Goal: Check status: Check status

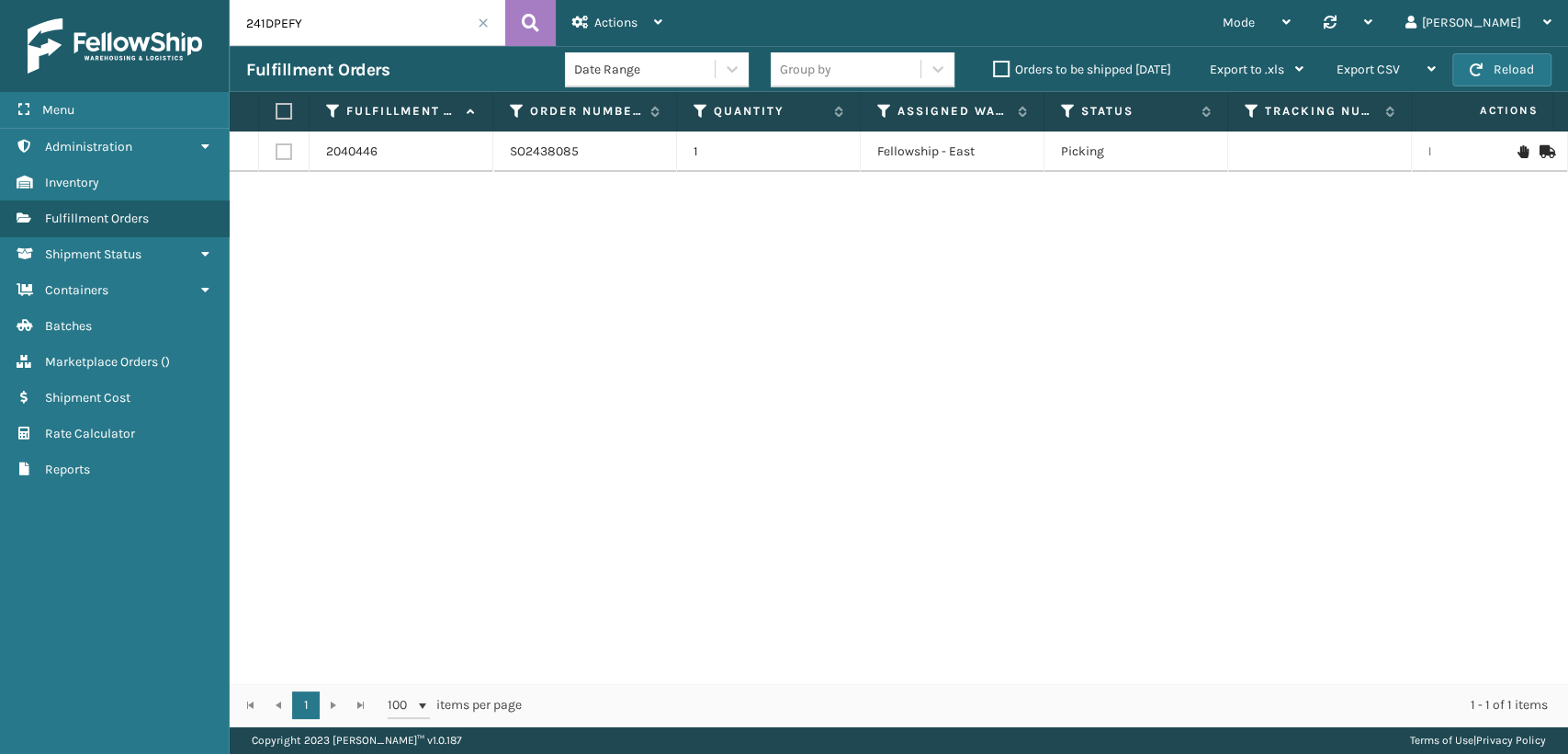
click at [0, 0] on div "Menu Administration Inventory Fulfillment Orders Shipment Status Containers Bat…" at bounding box center [784, 0] width 1568 height 0
drag, startPoint x: 382, startPoint y: 22, endPoint x: 8, endPoint y: -15, distance: 375.8
click at [8, 0] on html "Menu Administration Inventory Fulfillment Orders Shipment Status Containers Bat…" at bounding box center [784, 377] width 1568 height 754
paste input "1ZPDZ5EA"
drag, startPoint x: 1316, startPoint y: 152, endPoint x: 1244, endPoint y: 164, distance: 73.0
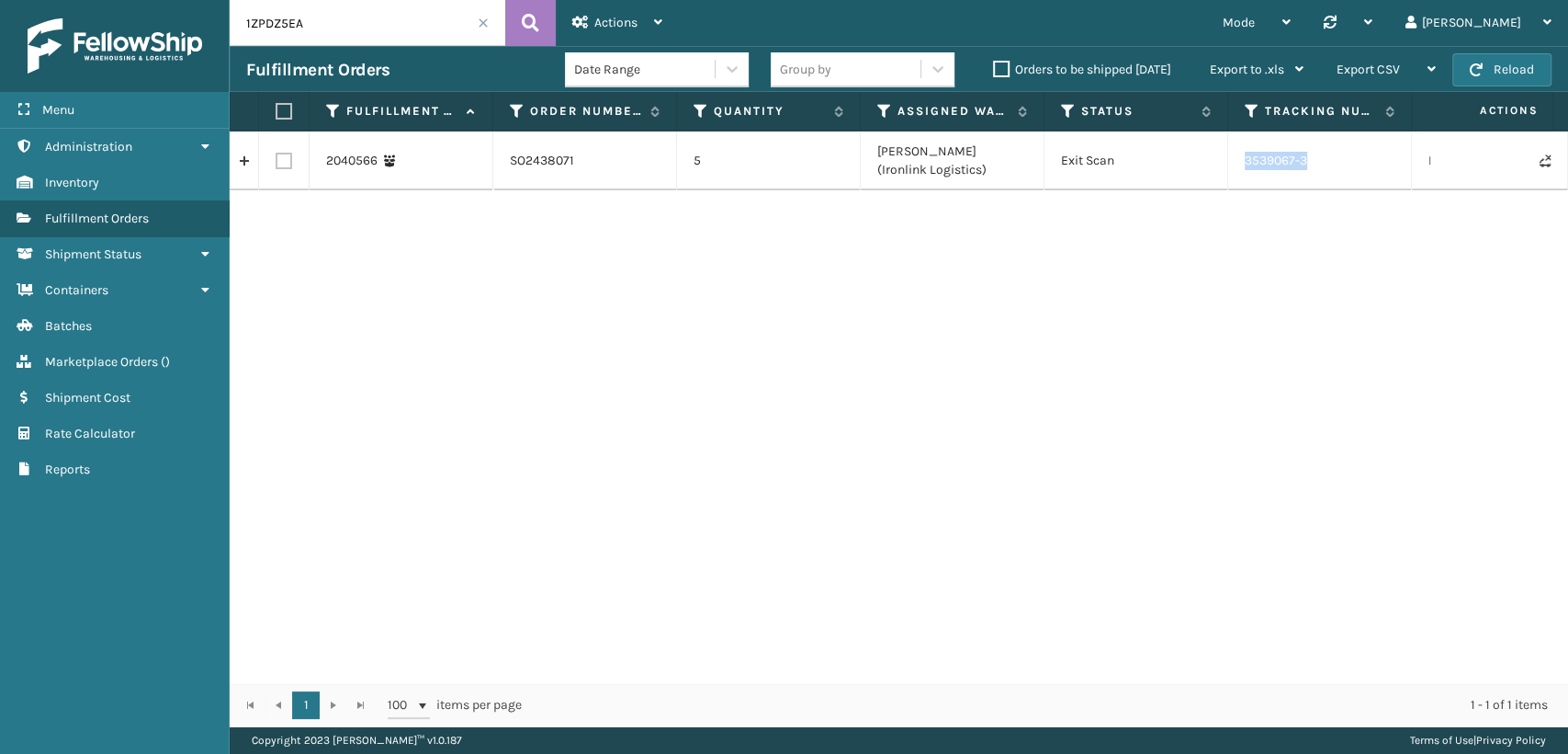
click at [1244, 164] on td "3539067-3" at bounding box center [1320, 161] width 184 height 59
copy td "3539067-3"
drag, startPoint x: 375, startPoint y: 17, endPoint x: 66, endPoint y: 26, distance: 309.1
click at [66, 0] on div "Menu Administration Inventory Fulfillment Orders Shipment Status Containers Bat…" at bounding box center [784, 0] width 1568 height 0
paste input "7ENFE4UO"
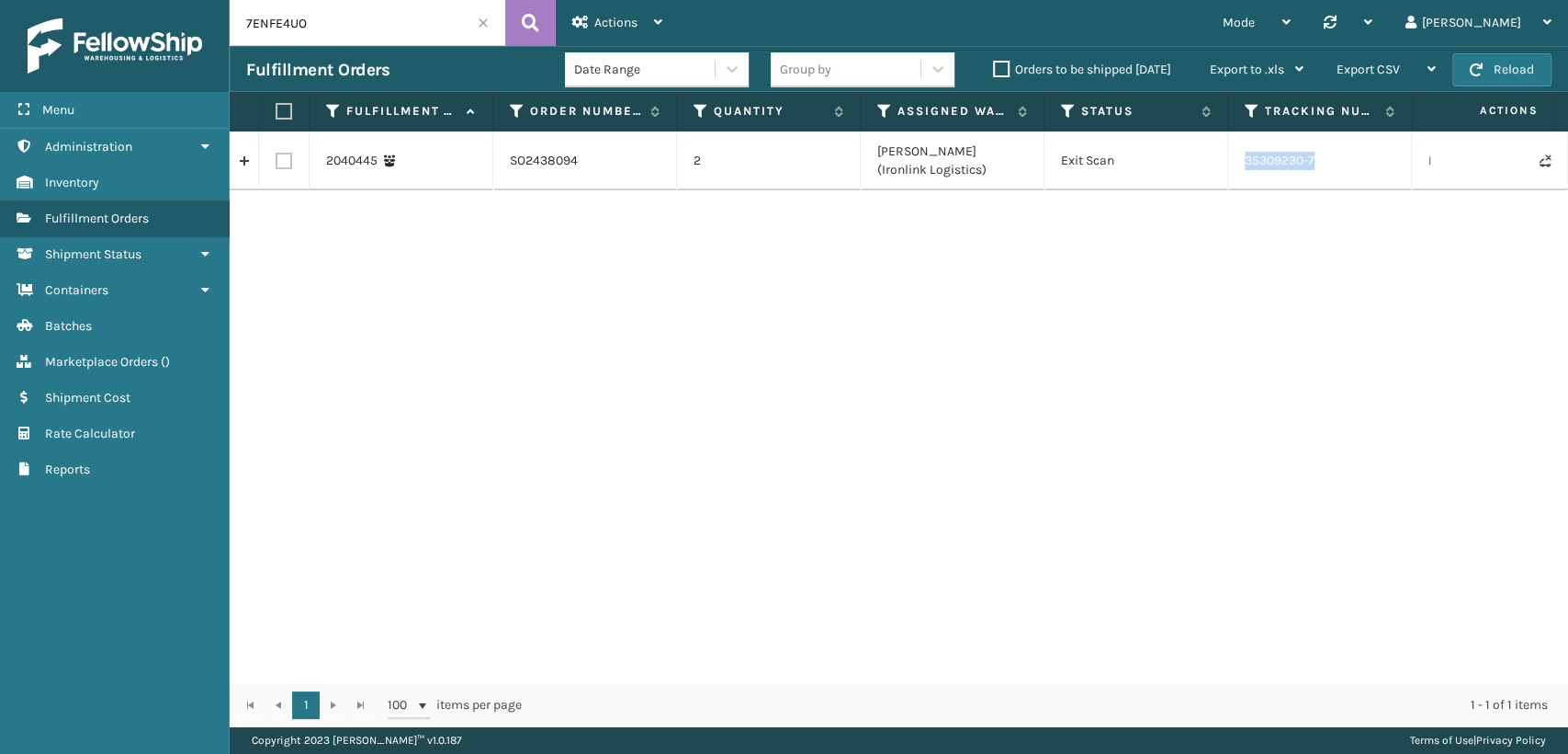
drag, startPoint x: 1337, startPoint y: 162, endPoint x: 1243, endPoint y: 161, distance: 94.0
click at [1243, 161] on td "35309230-7" at bounding box center [1320, 161] width 184 height 59
copy td "35309230-7"
drag, startPoint x: 322, startPoint y: 21, endPoint x: 184, endPoint y: 18, distance: 138.0
click at [186, 0] on div "Menu Administration Inventory Fulfillment Orders Shipment Status Containers Bat…" at bounding box center [784, 0] width 1568 height 0
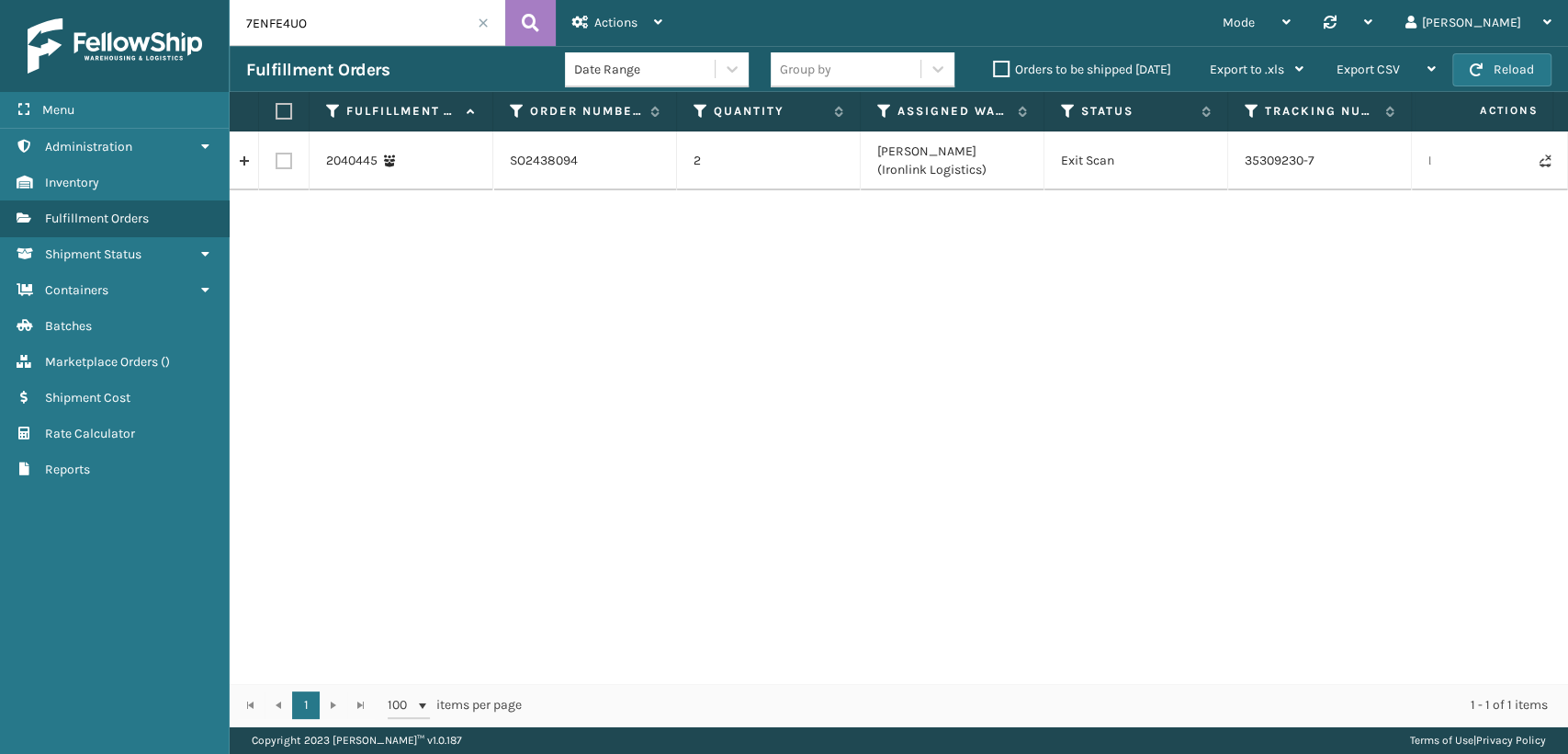
paste input "64FRGL1H"
drag, startPoint x: 1337, startPoint y: 162, endPoint x: 1235, endPoint y: 157, distance: 102.1
click at [1235, 157] on td "35309237-2" at bounding box center [1320, 161] width 184 height 59
copy td "35309237-2"
drag, startPoint x: 345, startPoint y: 26, endPoint x: 144, endPoint y: 25, distance: 201.0
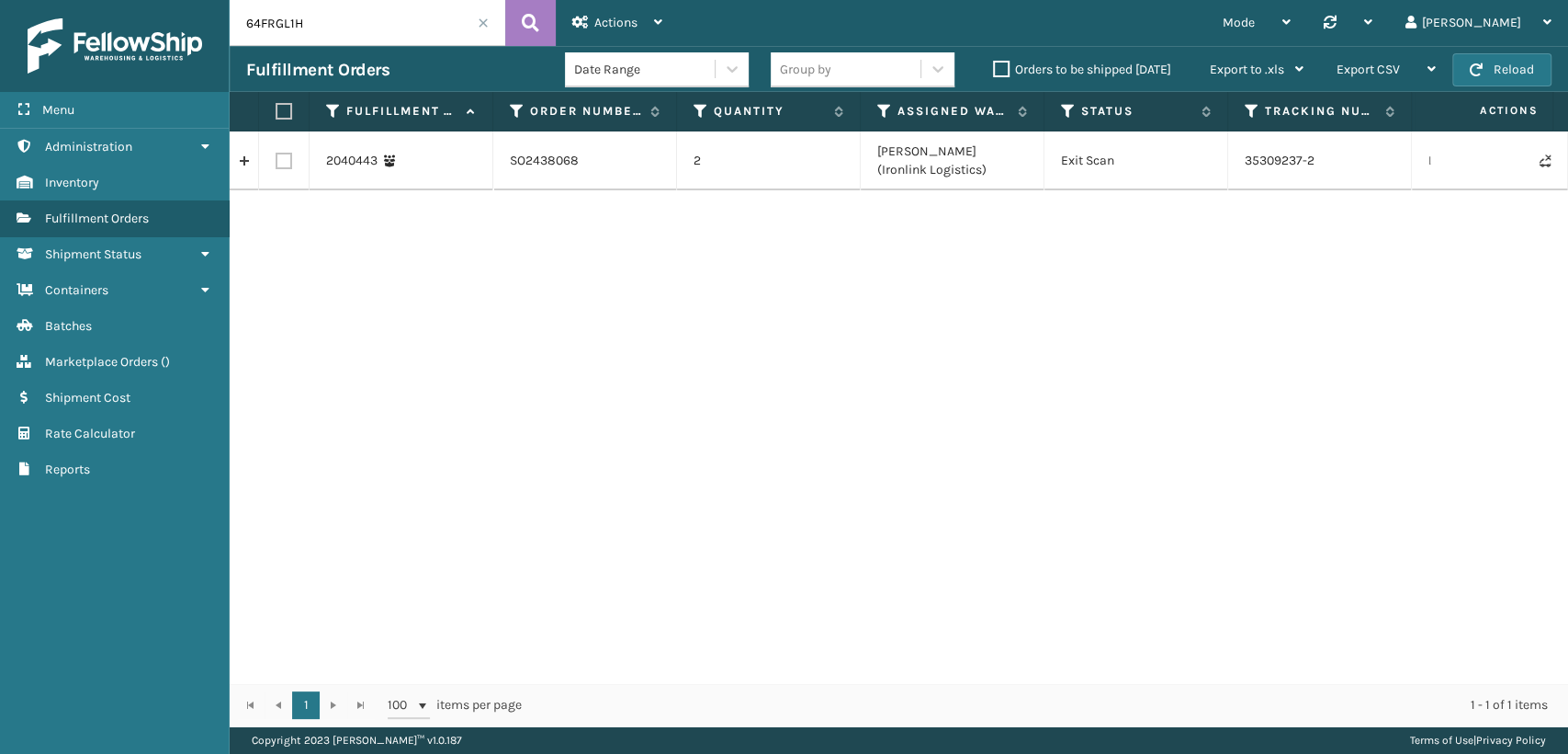
click at [144, 0] on div "Menu Administration Inventory Fulfillment Orders Shipment Status Containers Bat…" at bounding box center [784, 0] width 1568 height 0
paste input "1POL8WWX"
drag, startPoint x: 1316, startPoint y: 166, endPoint x: 1247, endPoint y: 165, distance: 69.0
click at [1247, 165] on td "35309212-5" at bounding box center [1320, 161] width 184 height 59
copy td "35309212-5"
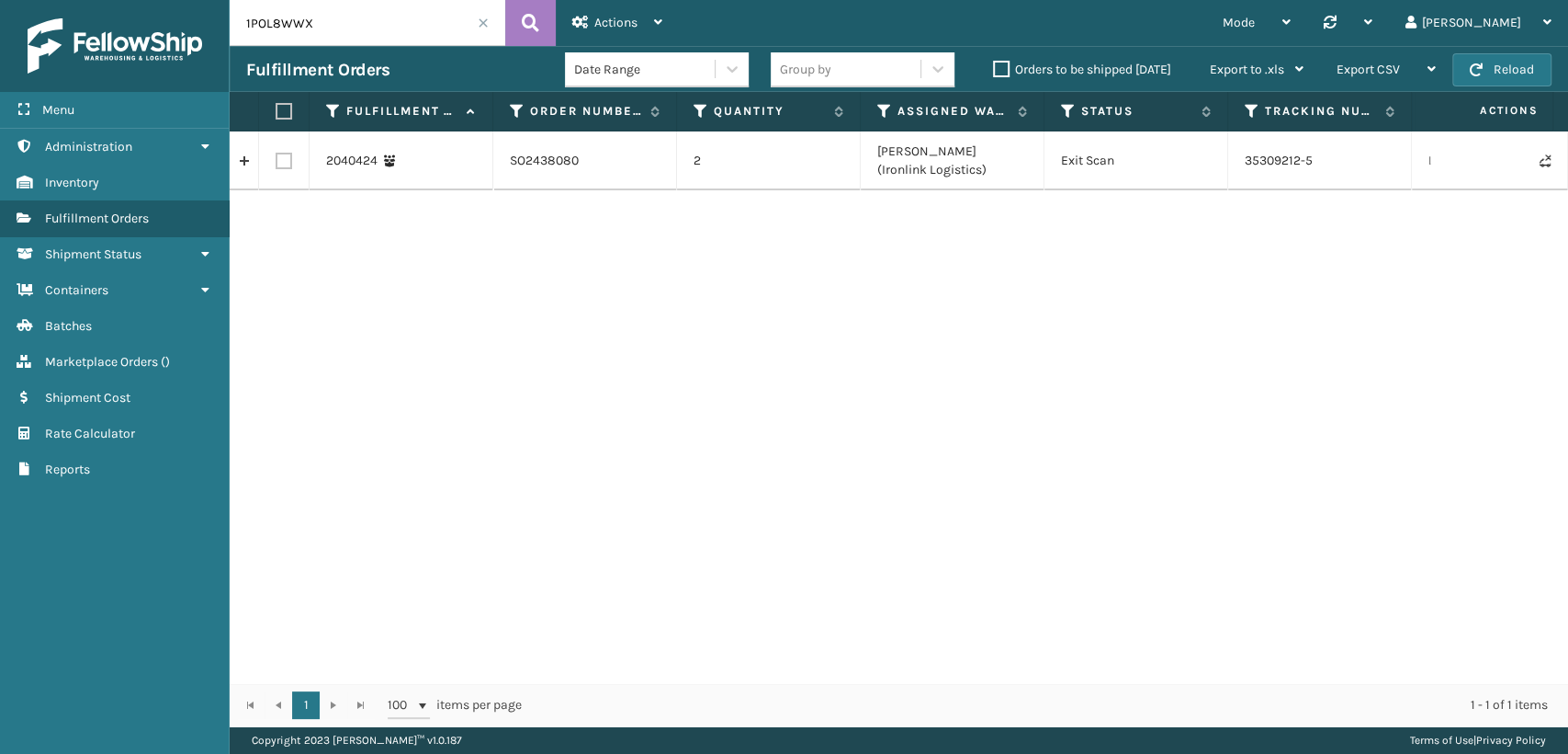
drag, startPoint x: 336, startPoint y: 18, endPoint x: 48, endPoint y: 36, distance: 288.6
click at [52, 0] on div "Menu Administration Inventory Fulfillment Orders Shipment Status Containers Bat…" at bounding box center [784, 0] width 1568 height 0
paste input "7GI6Z8PD"
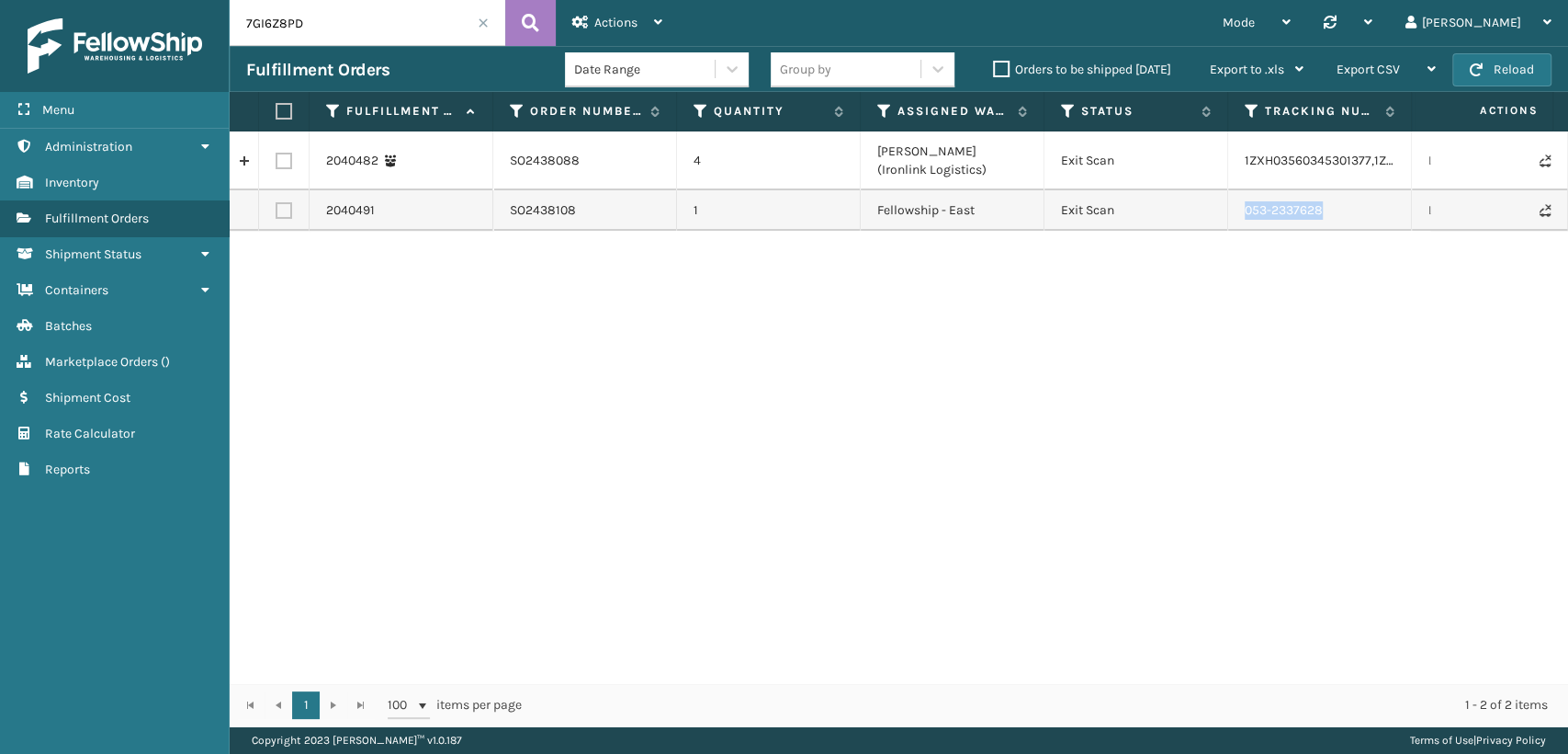
drag, startPoint x: 1330, startPoint y: 203, endPoint x: 1243, endPoint y: 215, distance: 87.8
click at [1243, 215] on td "053-2337628" at bounding box center [1320, 210] width 184 height 40
copy td "053-2337628"
drag, startPoint x: 337, startPoint y: 7, endPoint x: 70, endPoint y: 23, distance: 267.5
click at [70, 0] on div "Menu Administration Inventory Fulfillment Orders Shipment Status Containers Bat…" at bounding box center [784, 0] width 1568 height 0
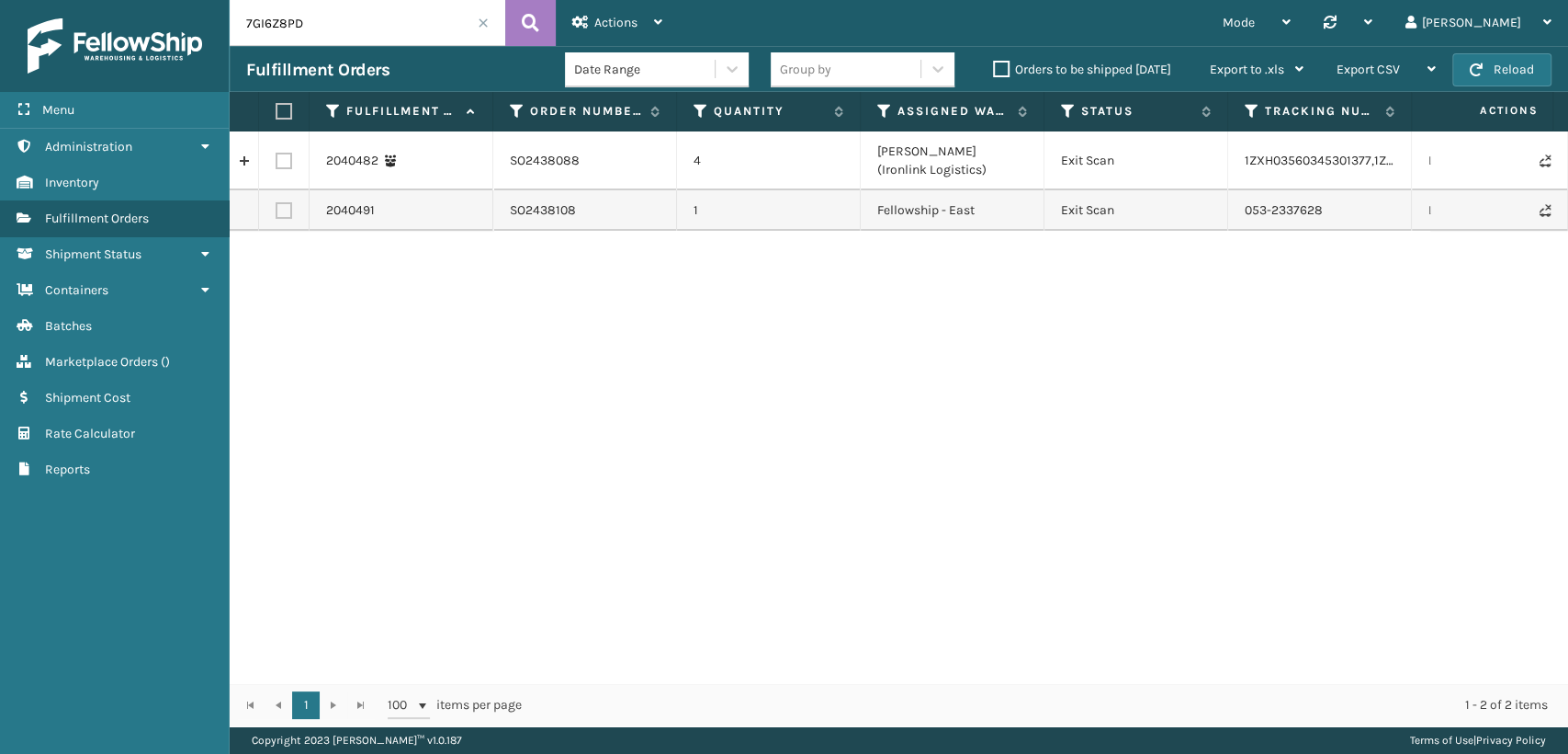
paste input "FQ79KIX"
drag, startPoint x: 1333, startPoint y: 215, endPoint x: 1242, endPoint y: 214, distance: 91.0
click at [1242, 214] on td "499996803" at bounding box center [1320, 210] width 184 height 40
copy td "499996803"
drag, startPoint x: 314, startPoint y: 26, endPoint x: 142, endPoint y: 19, distance: 172.1
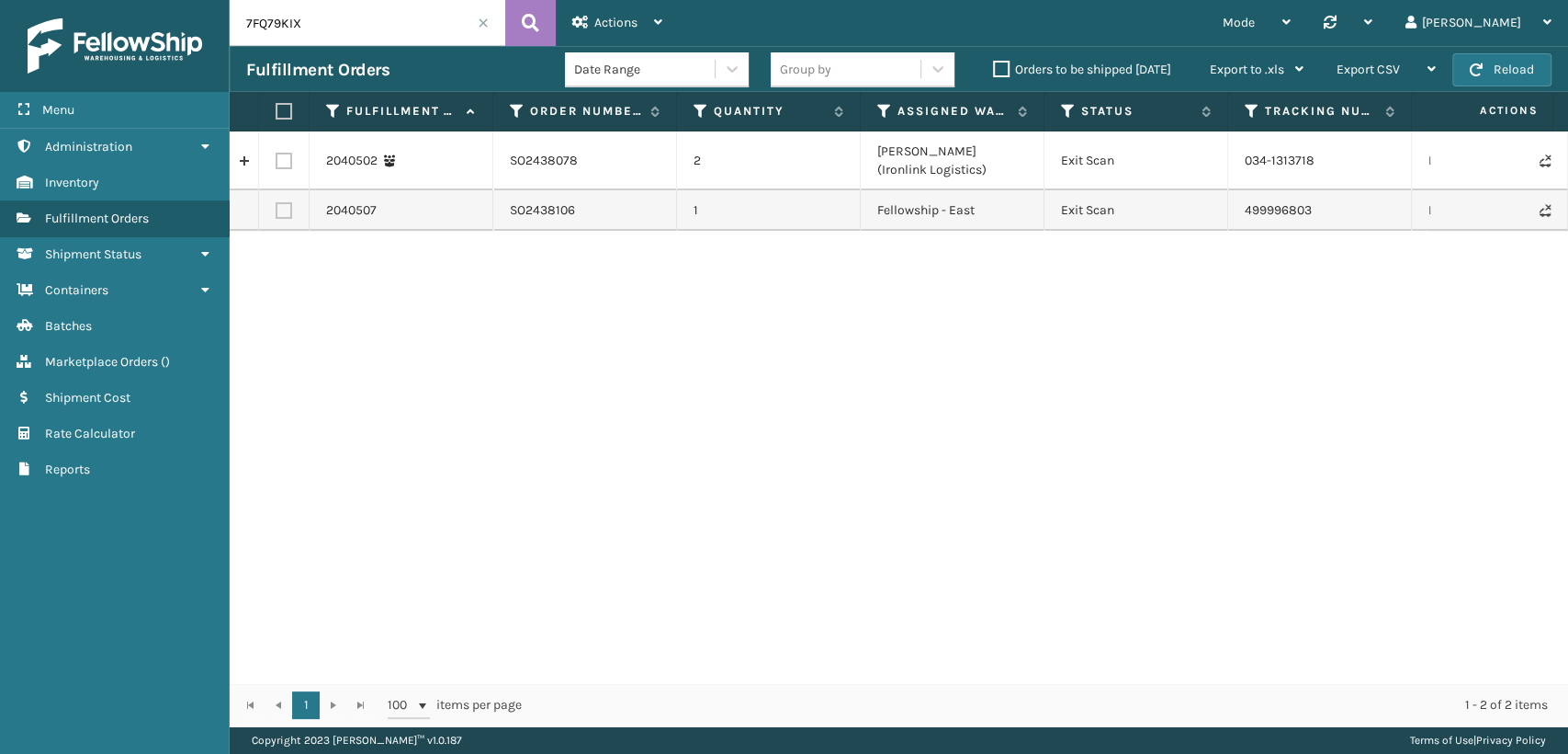
click at [144, 0] on div "Menu Administration Inventory Fulfillment Orders Shipment Status Containers Bat…" at bounding box center [784, 0] width 1568 height 0
paste input "6S1FP5FR"
drag, startPoint x: 317, startPoint y: 21, endPoint x: 64, endPoint y: 33, distance: 253.3
click at [88, 0] on div "Menu Administration Inventory Fulfillment Orders Shipment Status Containers Bat…" at bounding box center [784, 0] width 1568 height 0
paste input "7BKGGH2Q"
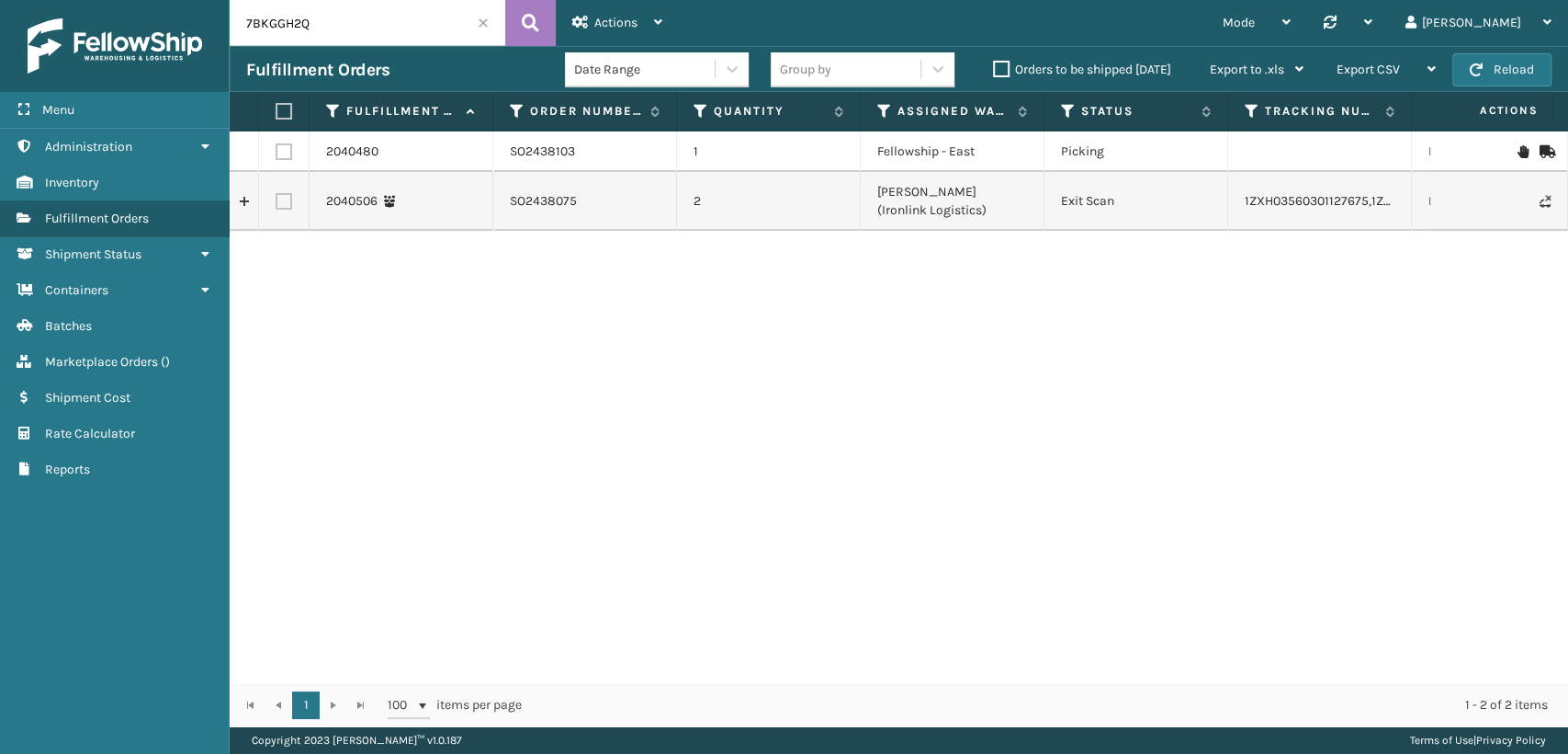
drag, startPoint x: 384, startPoint y: 26, endPoint x: 165, endPoint y: 23, distance: 219.0
click at [173, 0] on div "Menu Administration Inventory Fulfillment Orders Shipment Status Containers Bat…" at bounding box center [784, 0] width 1568 height 0
paste input "5OQABRPI"
drag, startPoint x: 322, startPoint y: 14, endPoint x: 21, endPoint y: 7, distance: 301.1
click at [21, 0] on div "Menu Administration Inventory Fulfillment Orders Shipment Status Containers Bat…" at bounding box center [784, 0] width 1568 height 0
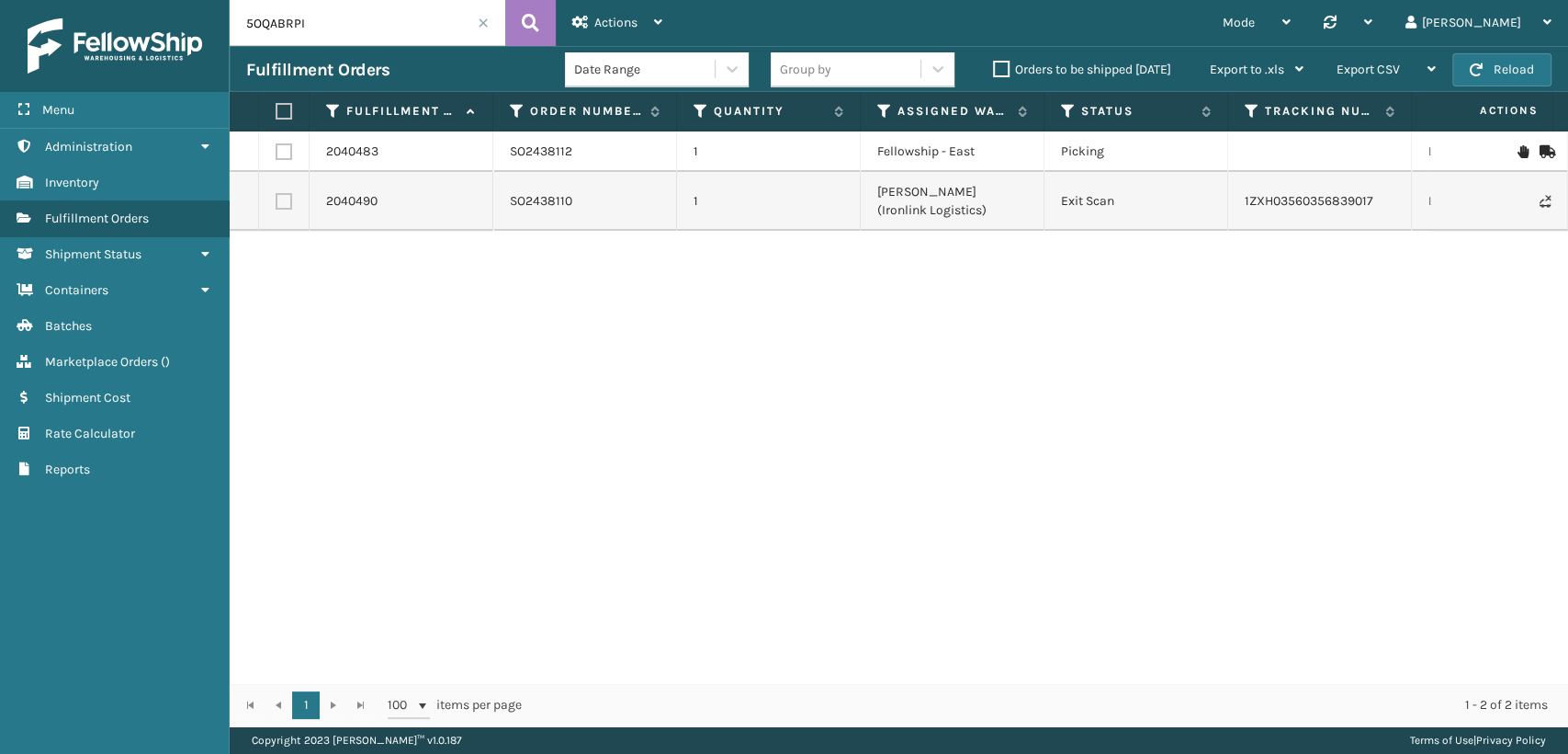
paste input "4WFIXTNK"
drag, startPoint x: 1331, startPoint y: 148, endPoint x: 1244, endPoint y: 154, distance: 87.2
click at [1244, 154] on td "053-2337630" at bounding box center [1320, 152] width 184 height 40
copy td "053-2337630"
drag, startPoint x: 319, startPoint y: 18, endPoint x: 0, endPoint y: 32, distance: 319.3
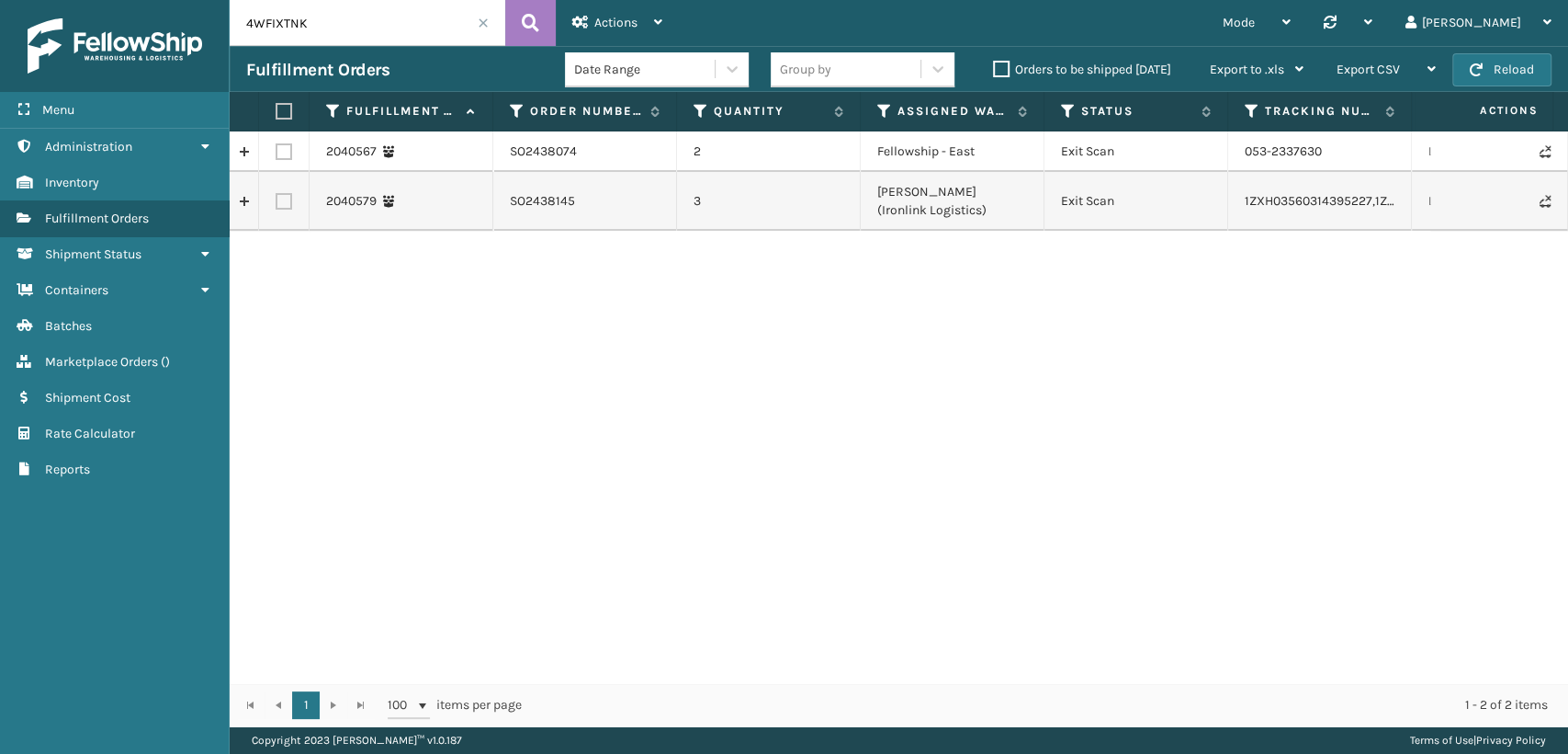
click at [0, 0] on div "Menu Administration Inventory Fulfillment Orders Shipment Status Containers Bat…" at bounding box center [784, 0] width 1568 height 0
paste input "2RB9T6DF"
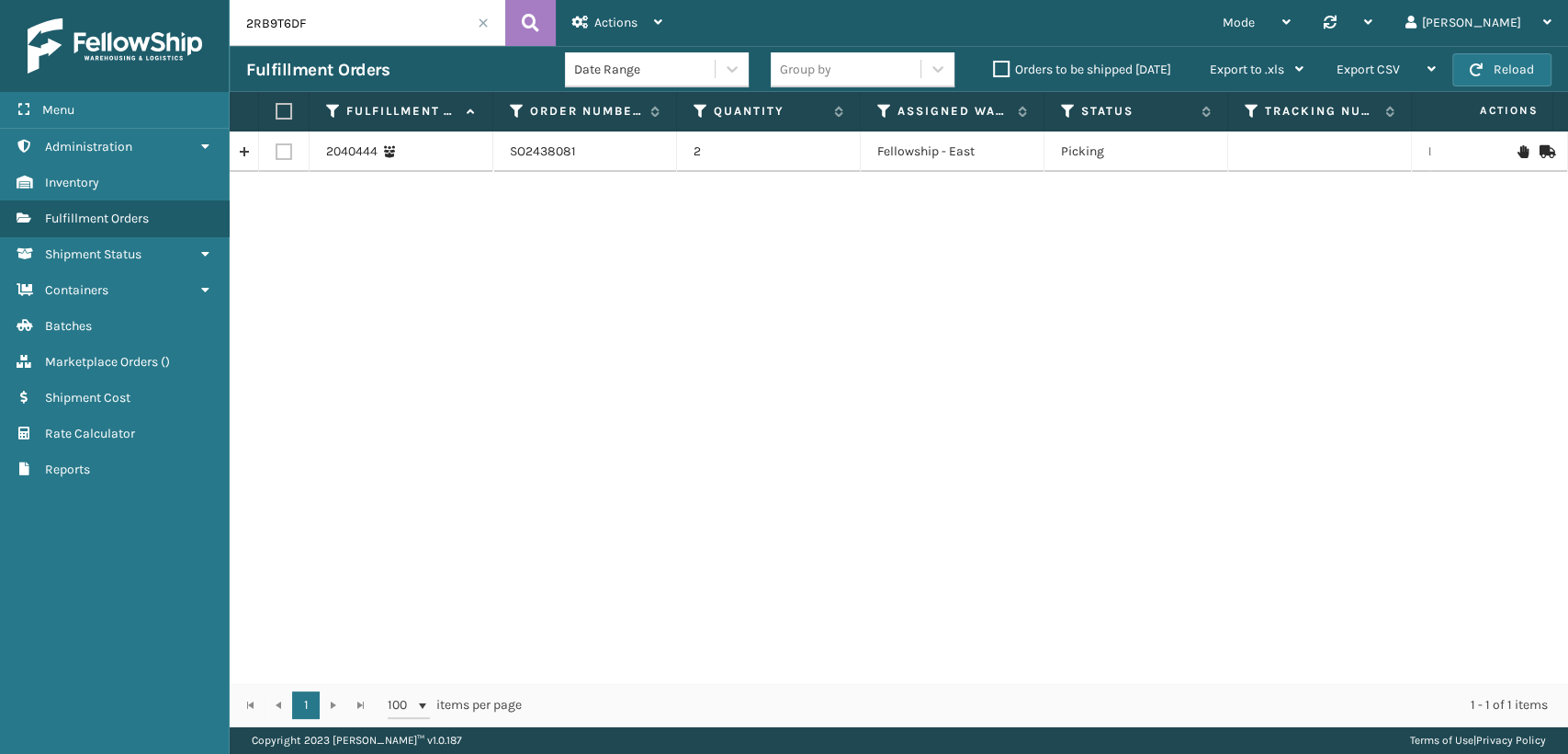
drag, startPoint x: 338, startPoint y: 14, endPoint x: 0, endPoint y: 26, distance: 338.2
click at [0, 0] on div "Menu Administration Inventory Fulfillment Orders Shipment Status Containers Bat…" at bounding box center [784, 0] width 1568 height 0
paste input "41DPEFY"
drag, startPoint x: 92, startPoint y: 1, endPoint x: 0, endPoint y: 31, distance: 96.8
click at [0, 0] on div "Menu Administration Inventory Fulfillment Orders Shipment Status Containers Bat…" at bounding box center [784, 0] width 1568 height 0
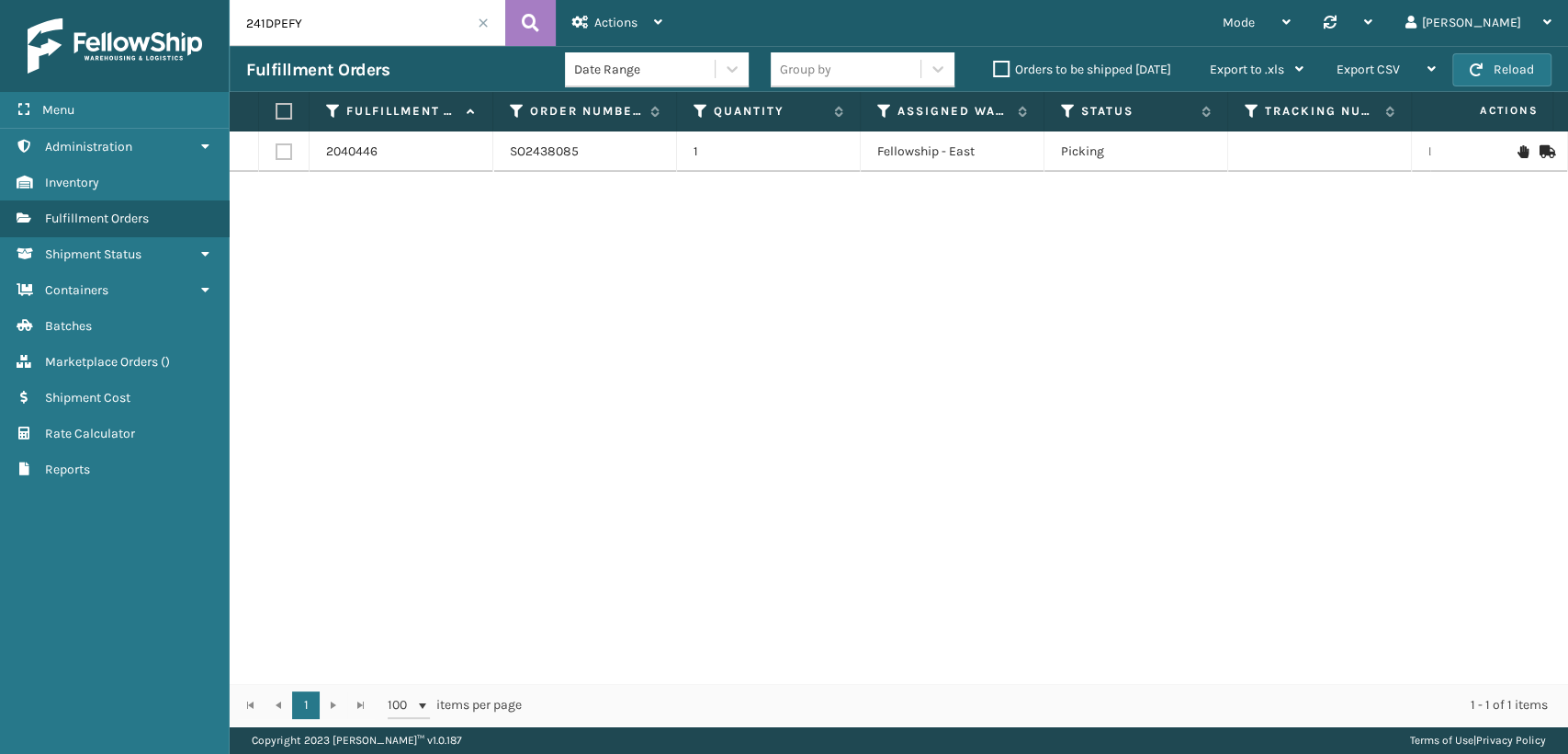
paste input "2XLTXRP"
drag, startPoint x: 304, startPoint y: 17, endPoint x: 11, endPoint y: 26, distance: 293.1
click at [13, 0] on div "Menu Administration Inventory Fulfillment Orders Shipment Status Containers Bat…" at bounding box center [784, 0] width 1568 height 0
paste input "7DVFNGNI"
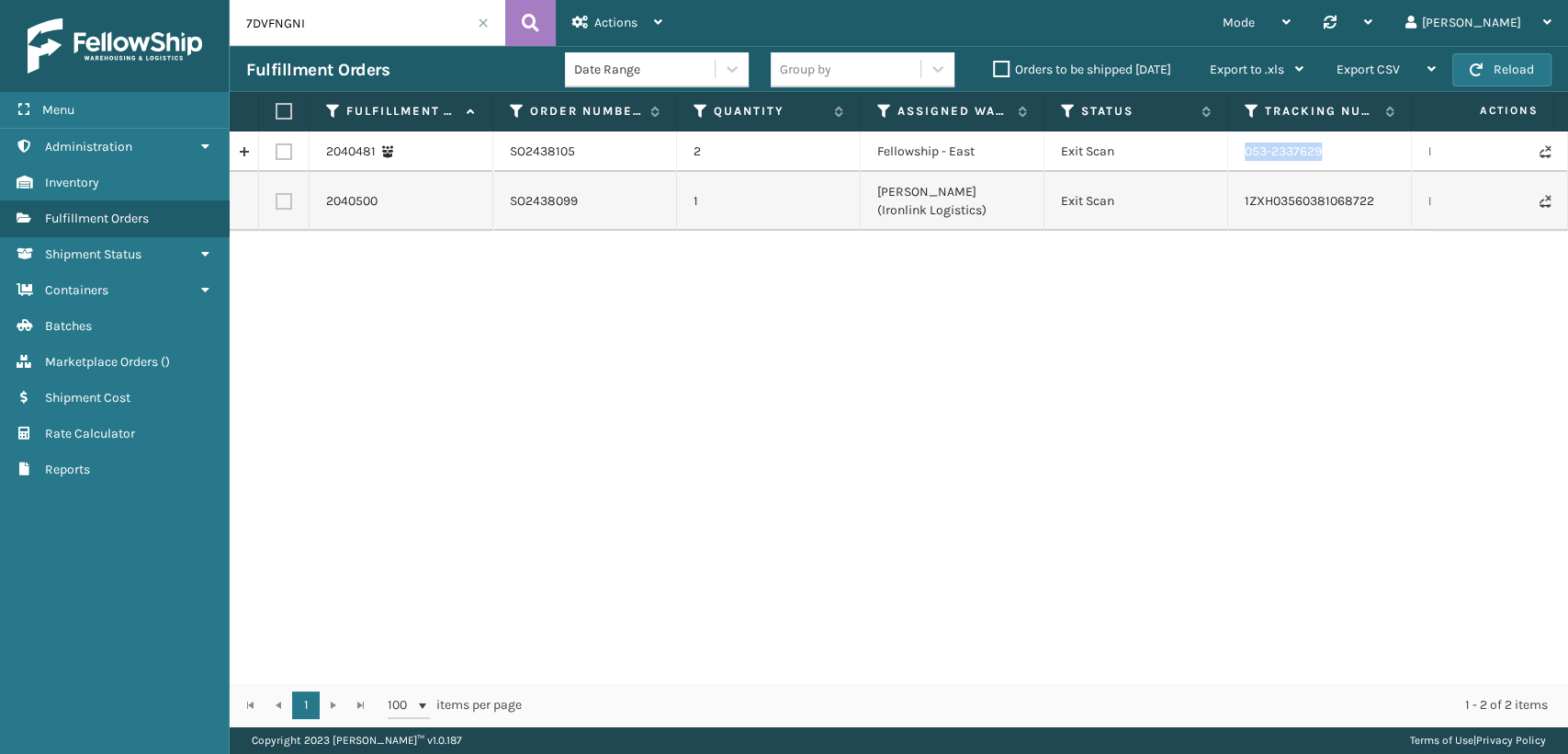
drag, startPoint x: 1343, startPoint y: 155, endPoint x: 1239, endPoint y: 161, distance: 104.2
click at [1239, 161] on td "053-2337629" at bounding box center [1320, 152] width 184 height 40
copy td "053-2337629"
drag, startPoint x: 350, startPoint y: 24, endPoint x: 33, endPoint y: 18, distance: 317.1
click at [35, 0] on div "Menu Administration Inventory Fulfillment Orders Shipment Status Containers Bat…" at bounding box center [784, 0] width 1568 height 0
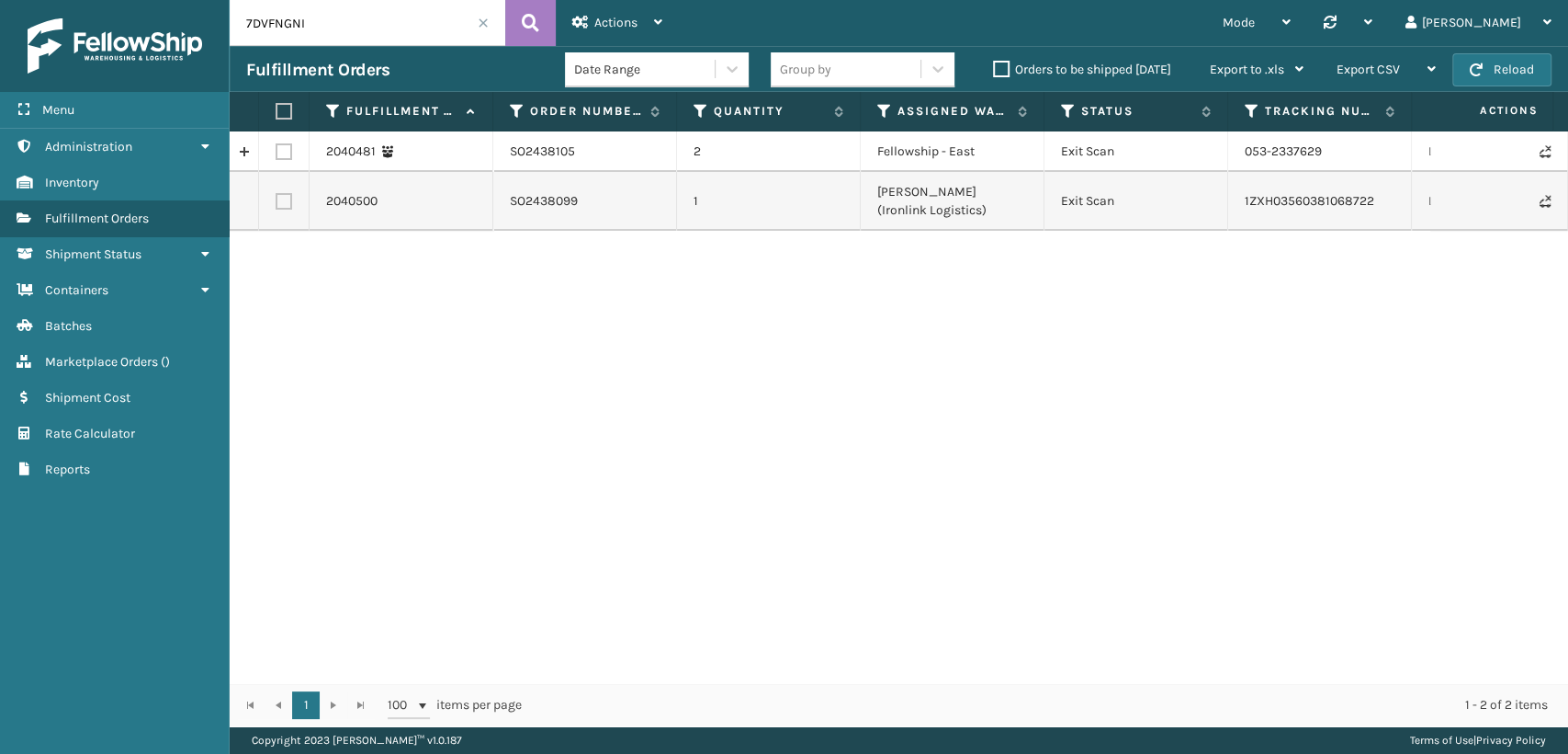
paste input "6C5KZSWS"
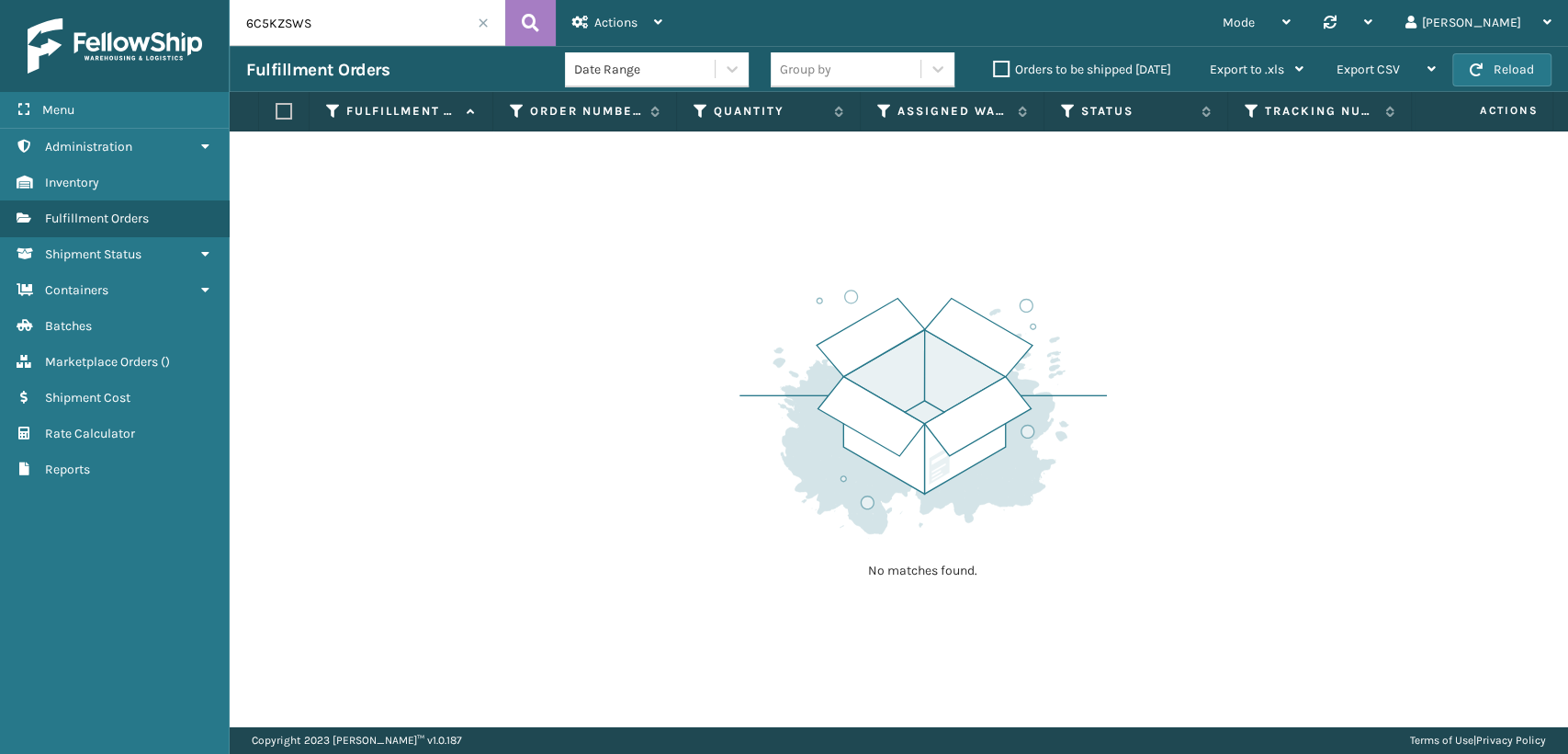
drag, startPoint x: 308, startPoint y: 25, endPoint x: 215, endPoint y: 13, distance: 93.8
click at [215, 0] on div "Menu Administration Inventory Fulfillment Orders Shipment Status Containers Bat…" at bounding box center [784, 0] width 1568 height 0
paste input "S1FP5FR"
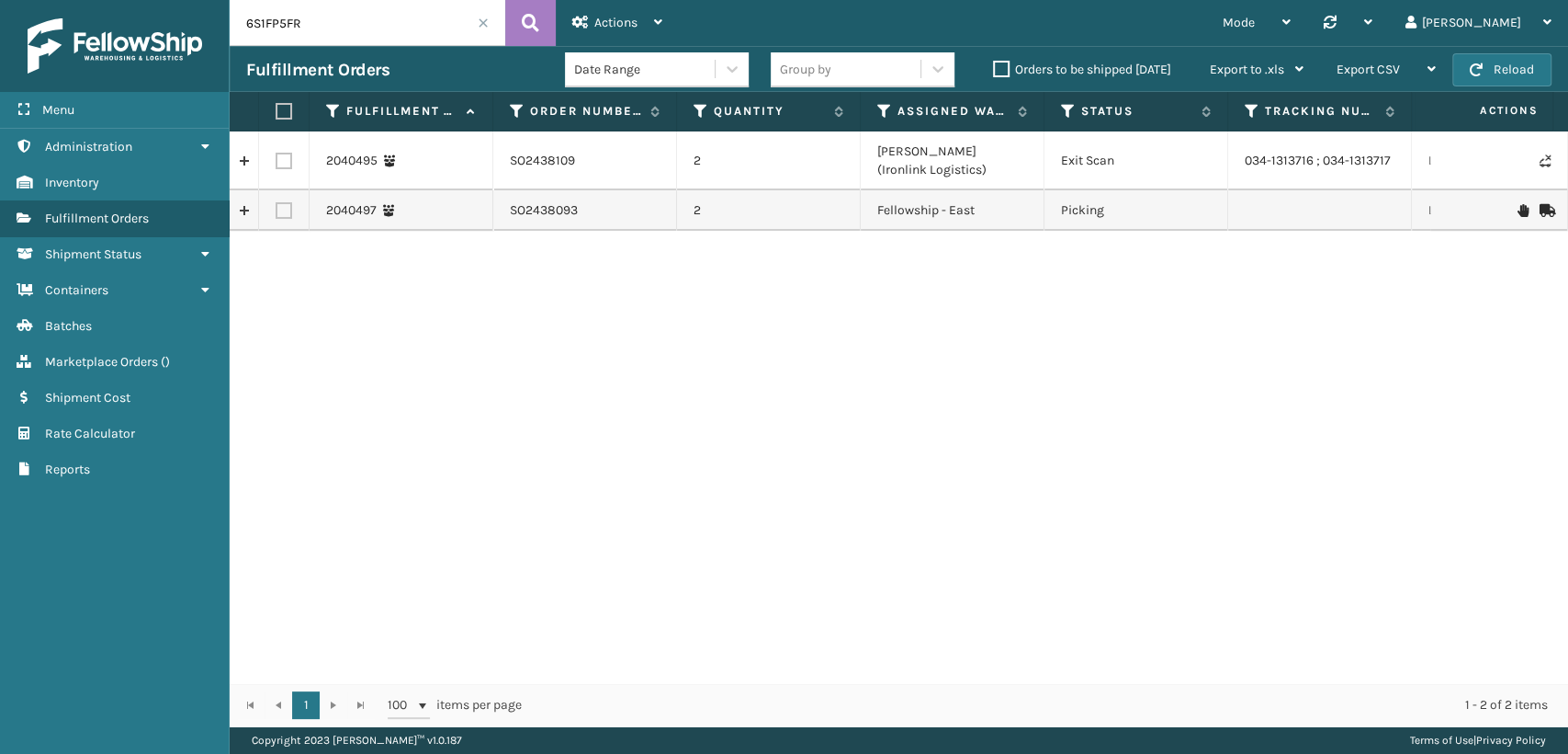
drag, startPoint x: 351, startPoint y: 38, endPoint x: 22, endPoint y: 19, distance: 329.5
click at [22, 0] on div "Menu Administration Inventory Fulfillment Orders Shipment Status Containers Bat…" at bounding box center [784, 0] width 1568 height 0
paste input "7BKGGH2Q"
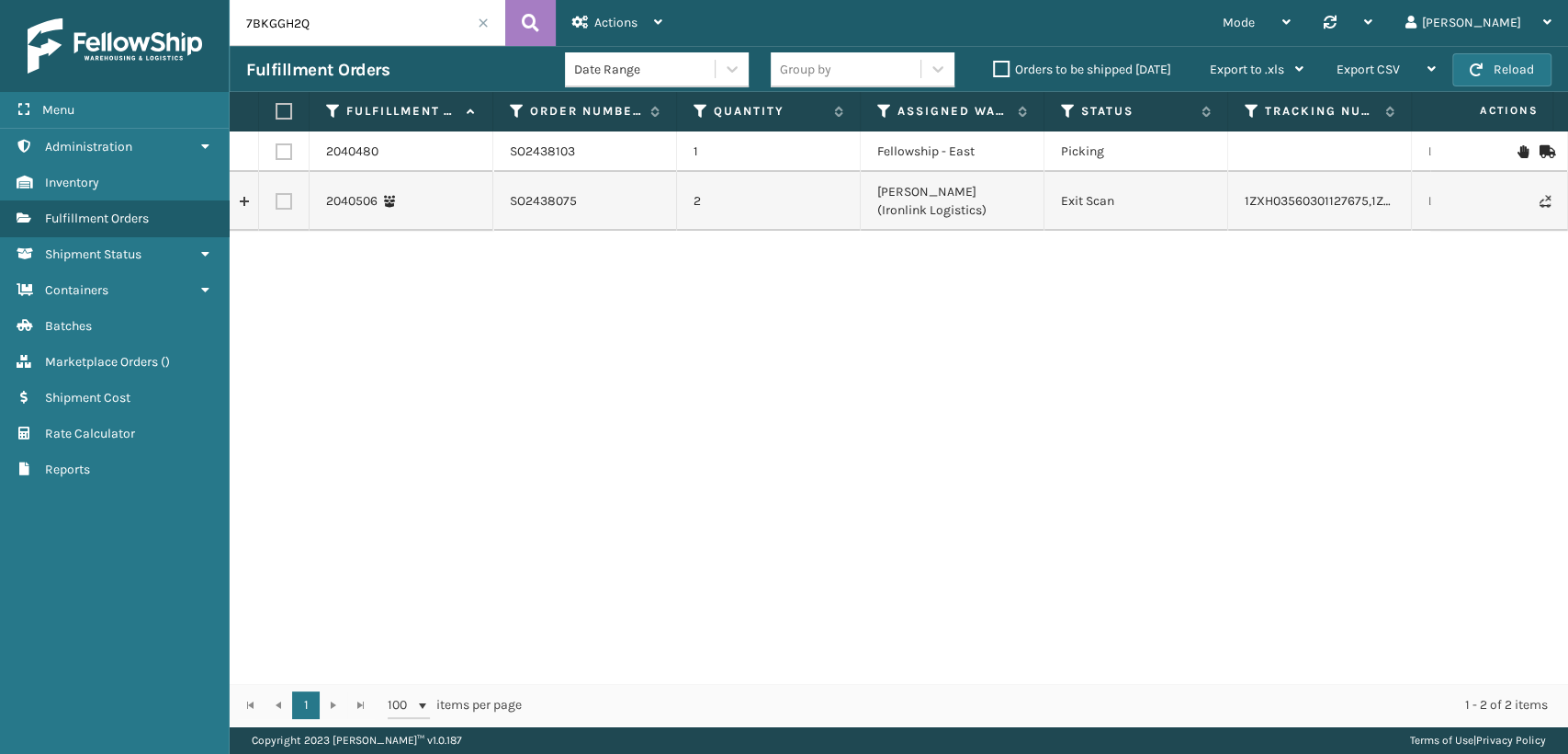
drag, startPoint x: 335, startPoint y: 24, endPoint x: 16, endPoint y: 26, distance: 319.0
click at [22, 0] on div "Menu Administration Inventory Fulfillment Orders Shipment Status Containers Bat…" at bounding box center [784, 0] width 1568 height 0
paste input "5OQABRPI"
drag, startPoint x: 343, startPoint y: 26, endPoint x: 48, endPoint y: 2, distance: 296.0
click at [82, 0] on div "Menu Administration Inventory Fulfillment Orders Shipment Status Containers Bat…" at bounding box center [784, 0] width 1568 height 0
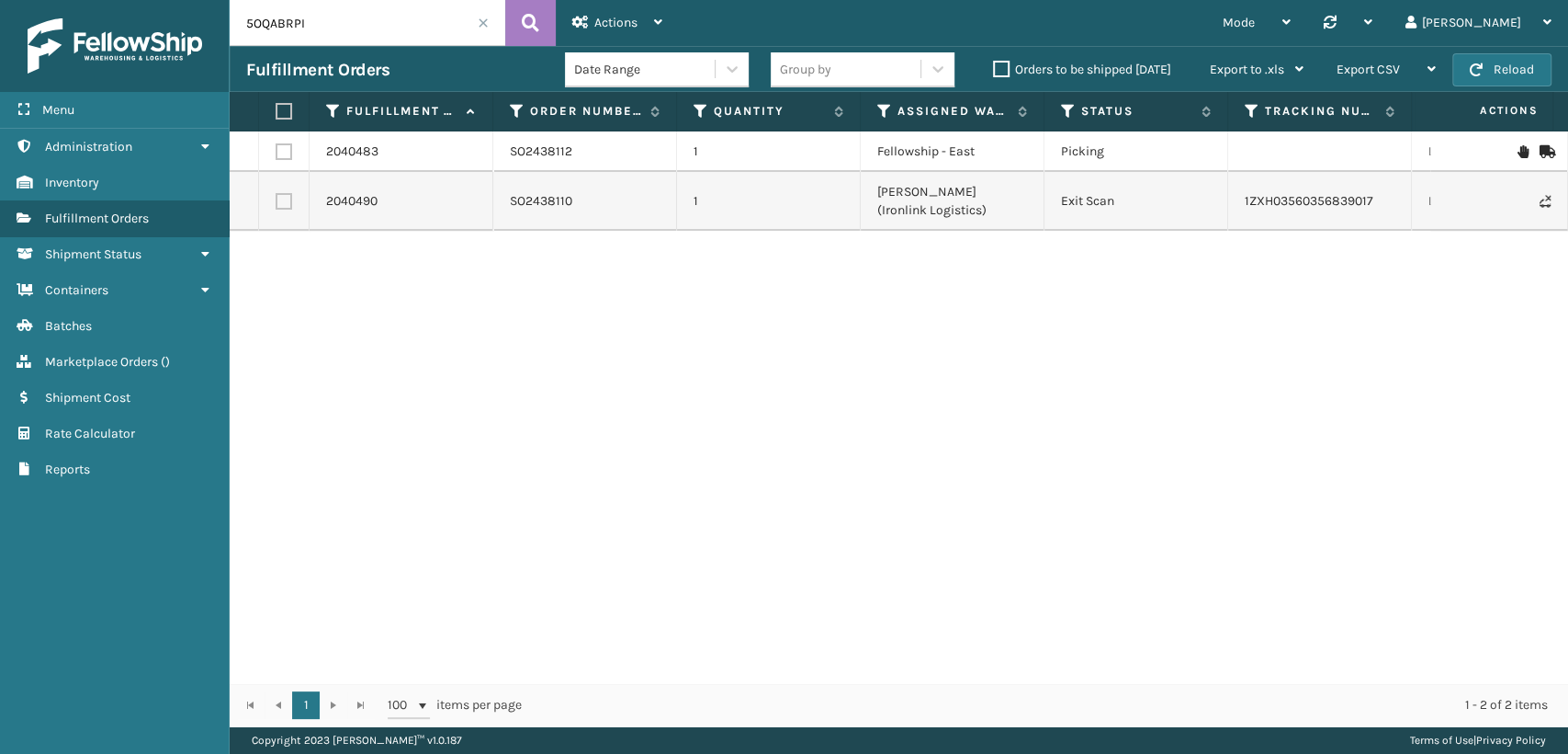
paste input "2RB9T6DF"
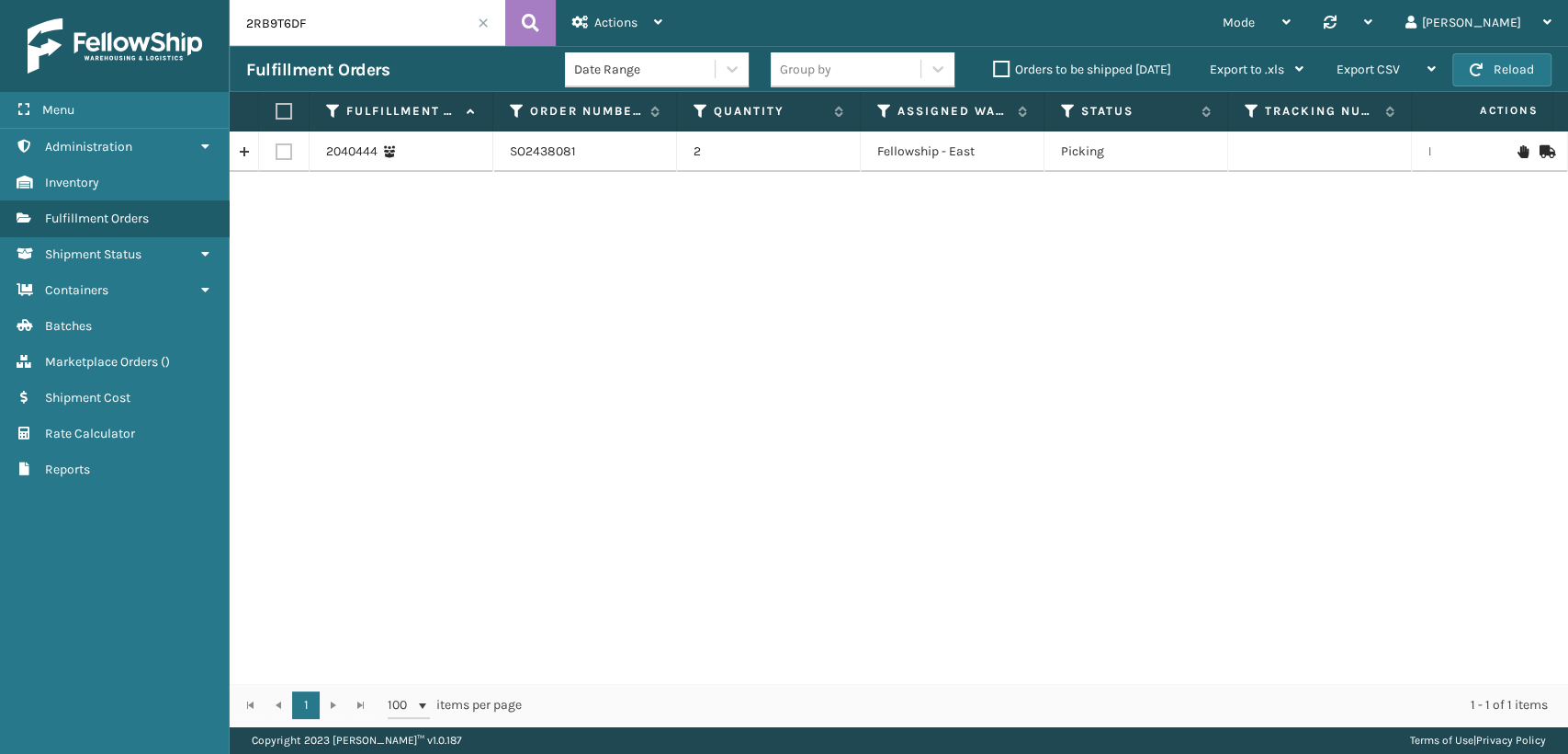
drag, startPoint x: 342, startPoint y: 24, endPoint x: 1, endPoint y: 22, distance: 341.0
click at [1, 0] on div "Menu Administration Inventory Fulfillment Orders Shipment Status Containers Bat…" at bounding box center [784, 0] width 1568 height 0
paste input "41DPEFY"
type input "241DPEFY"
